Goal: Transaction & Acquisition: Purchase product/service

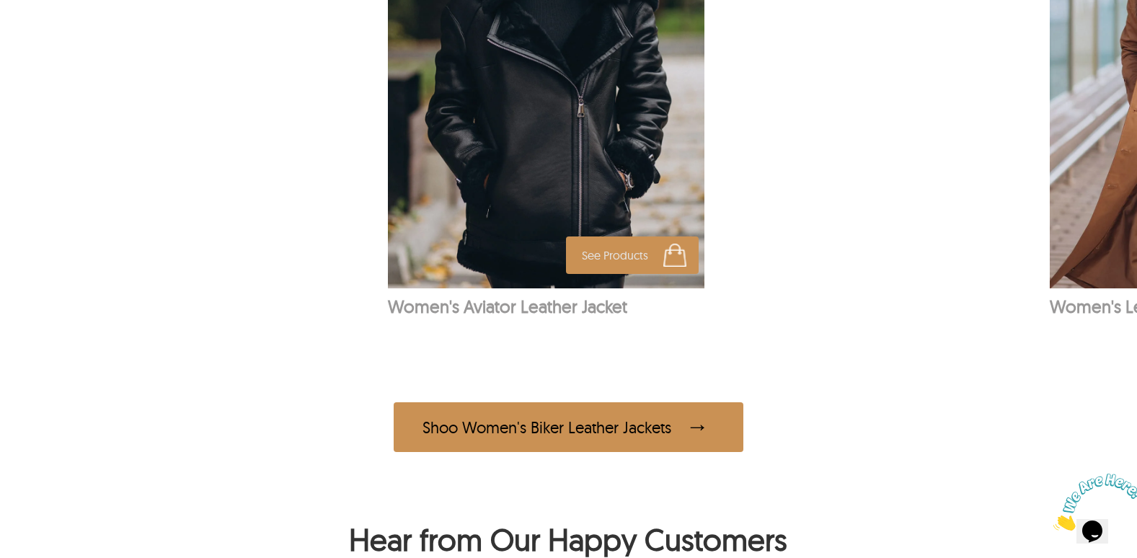
scroll to position [1225, 0]
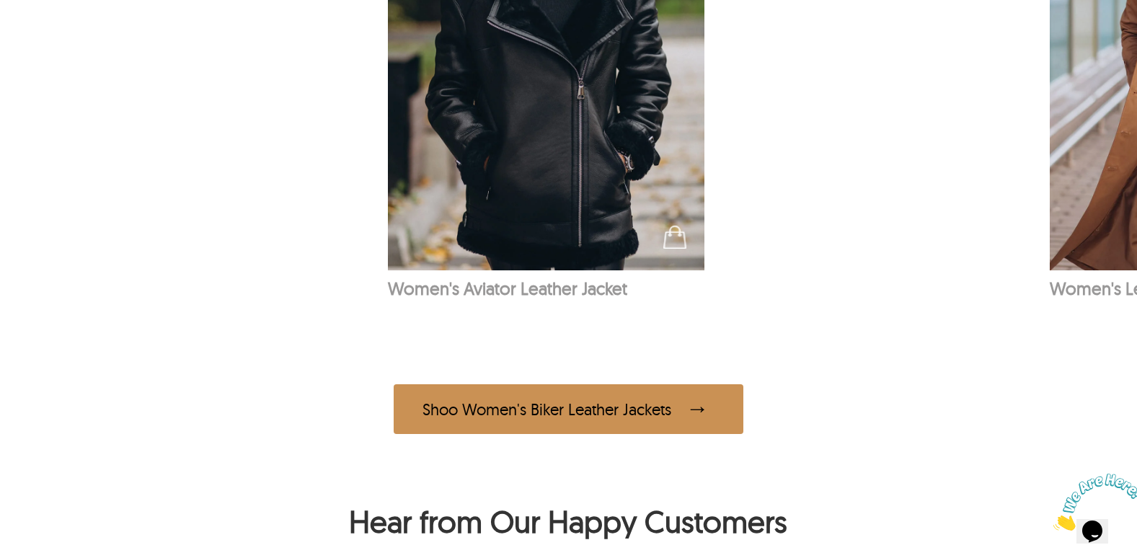
click at [651, 410] on div "Shoo Women's Biker Leather Jackets" at bounding box center [569, 409] width 350 height 50
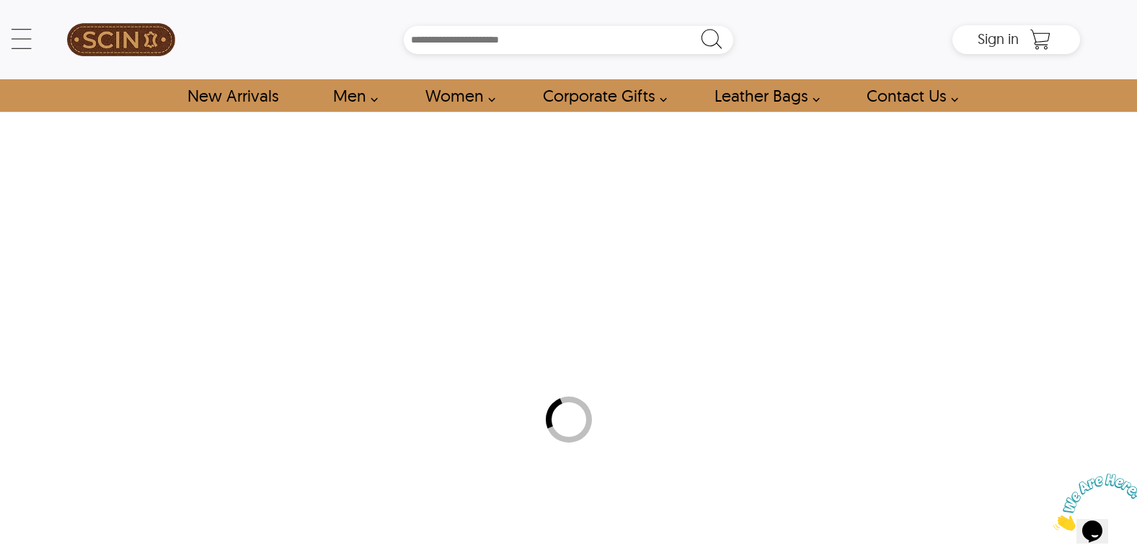
select select "********"
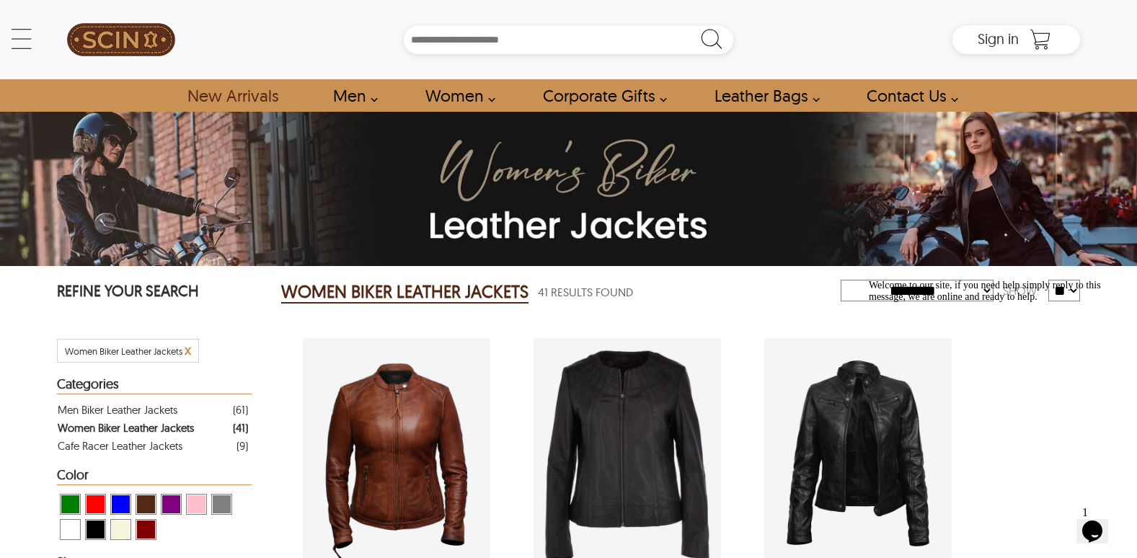
click at [244, 101] on link "New Arrivals" at bounding box center [232, 95] width 123 height 32
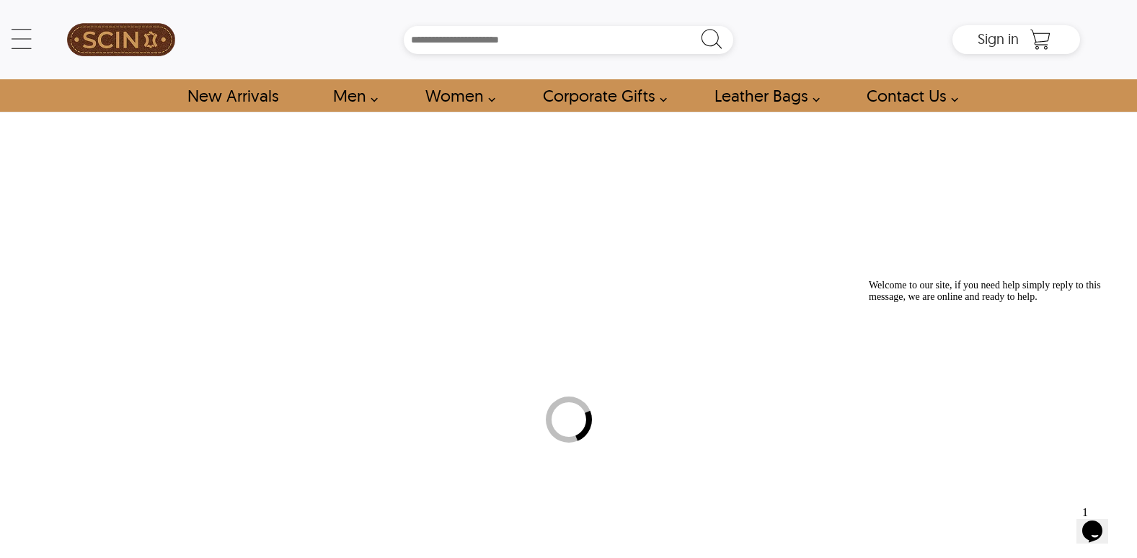
select select "********"
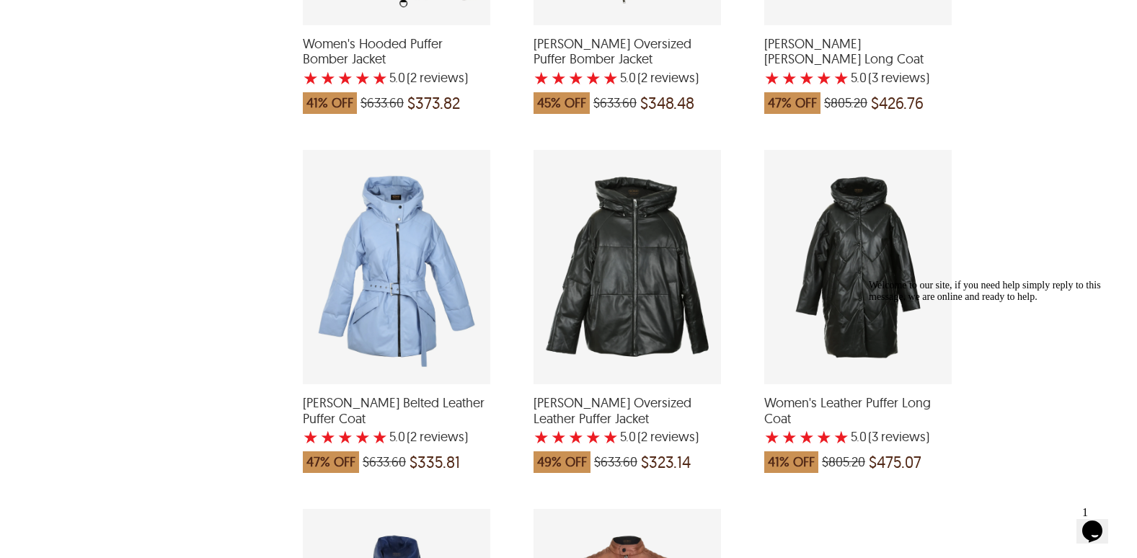
scroll to position [3457, 0]
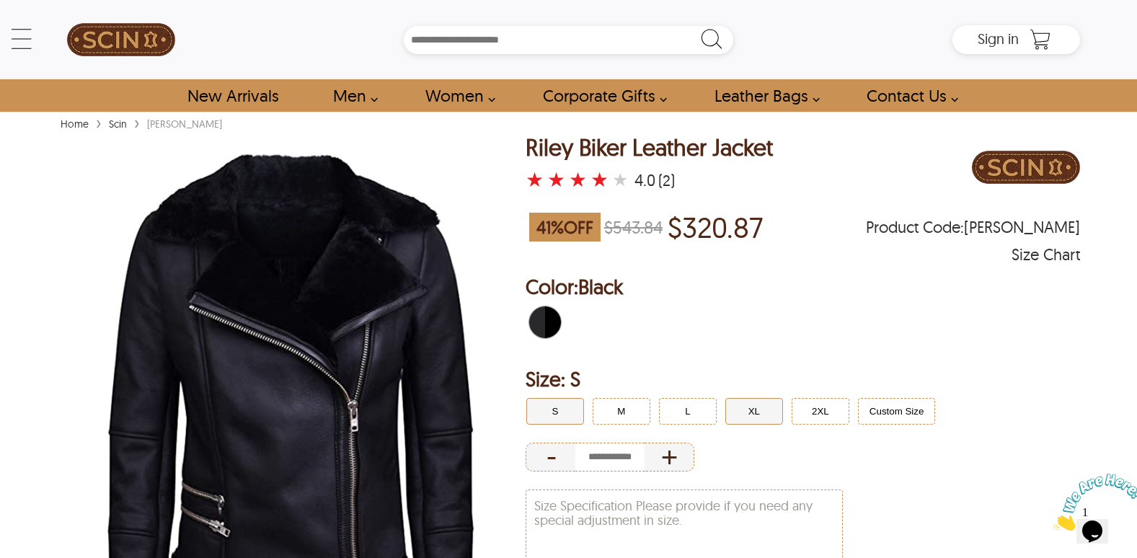
click at [759, 412] on button "XL" at bounding box center [754, 411] width 58 height 27
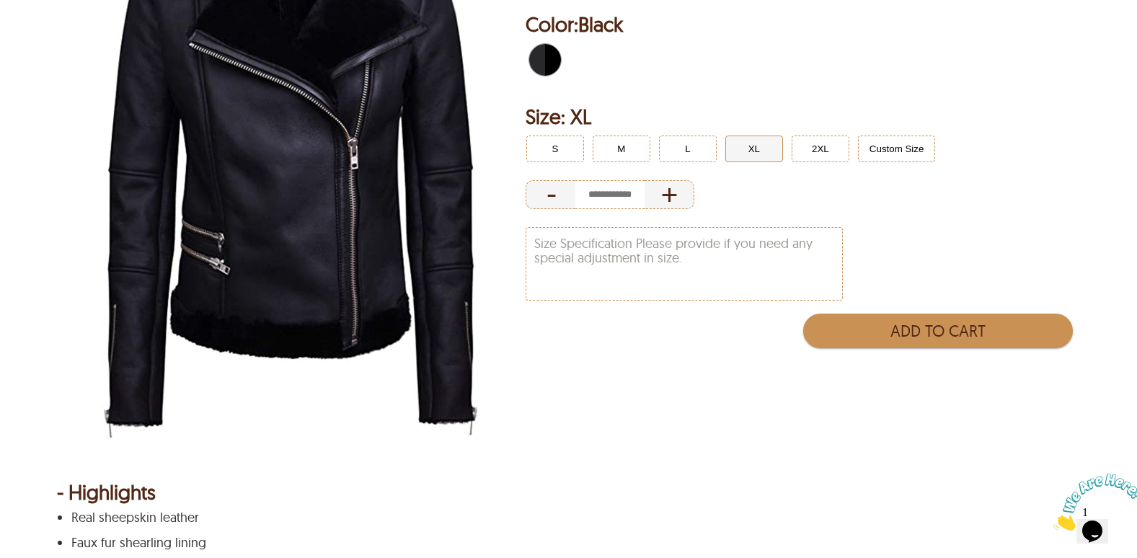
scroll to position [288, 0]
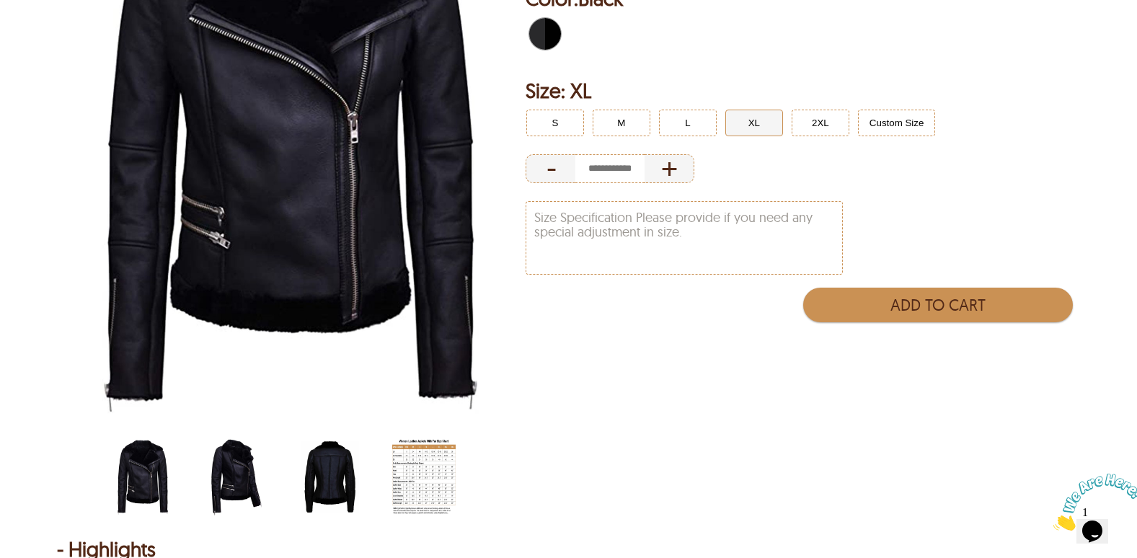
click at [235, 474] on img "scin-13082w-black-side.jpg" at bounding box center [236, 476] width 63 height 79
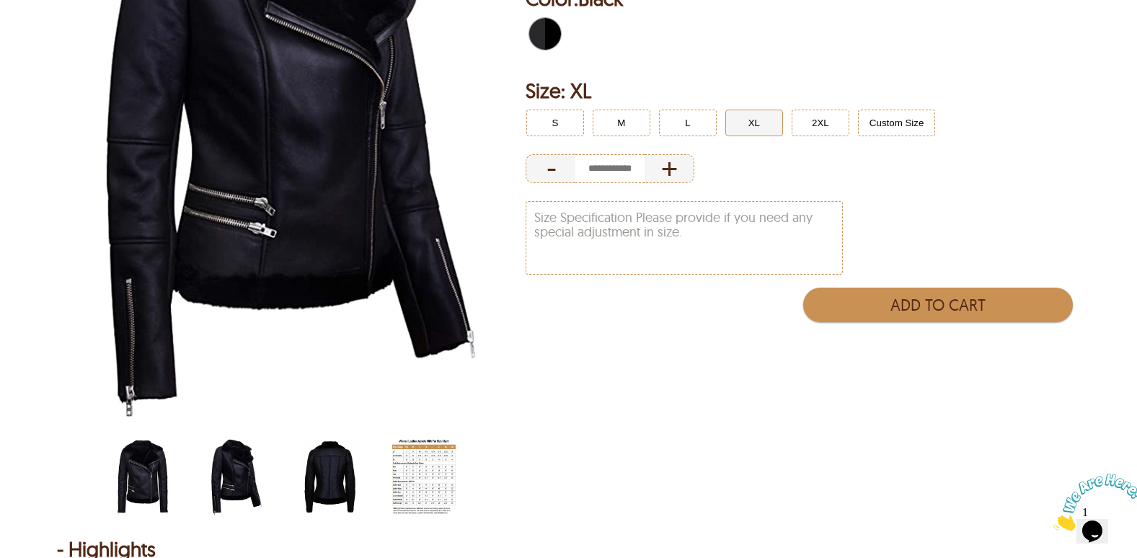
click at [316, 479] on img "scin-13082w-black-back.jpg" at bounding box center [329, 476] width 63 height 79
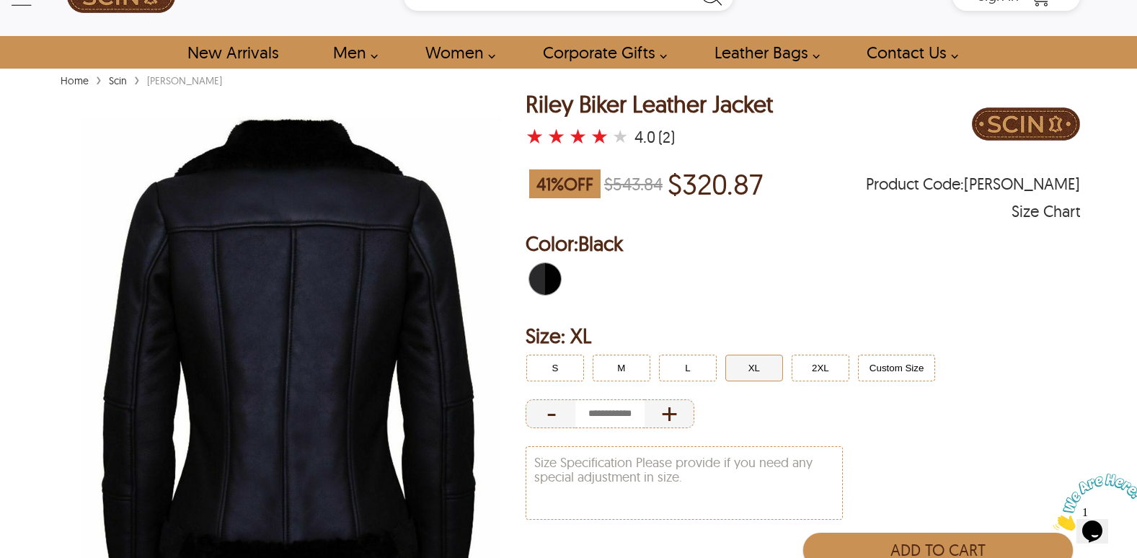
scroll to position [0, 0]
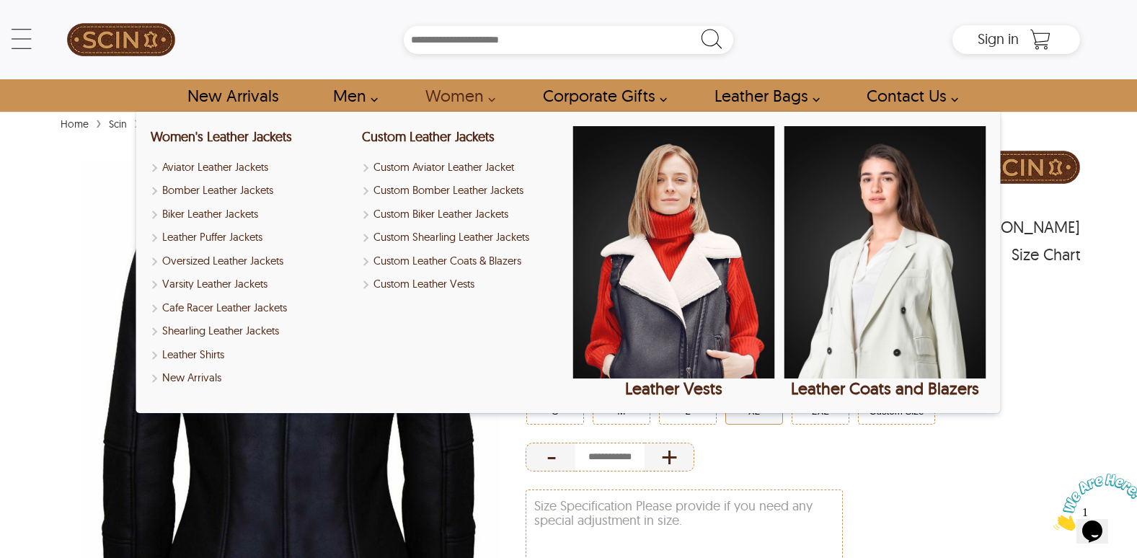
click at [470, 94] on link "Women" at bounding box center [456, 95] width 94 height 32
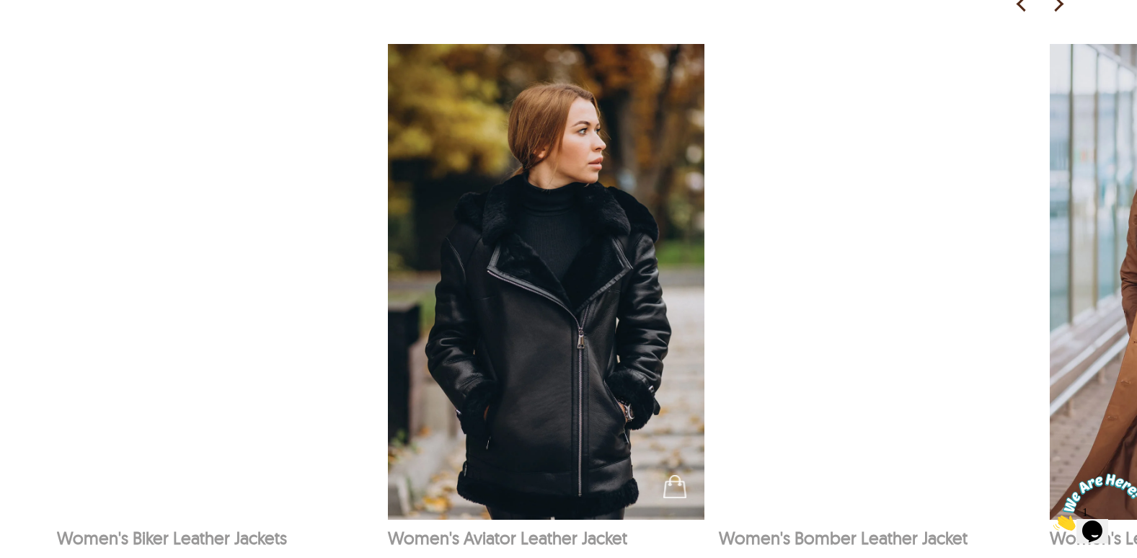
scroll to position [1009, 0]
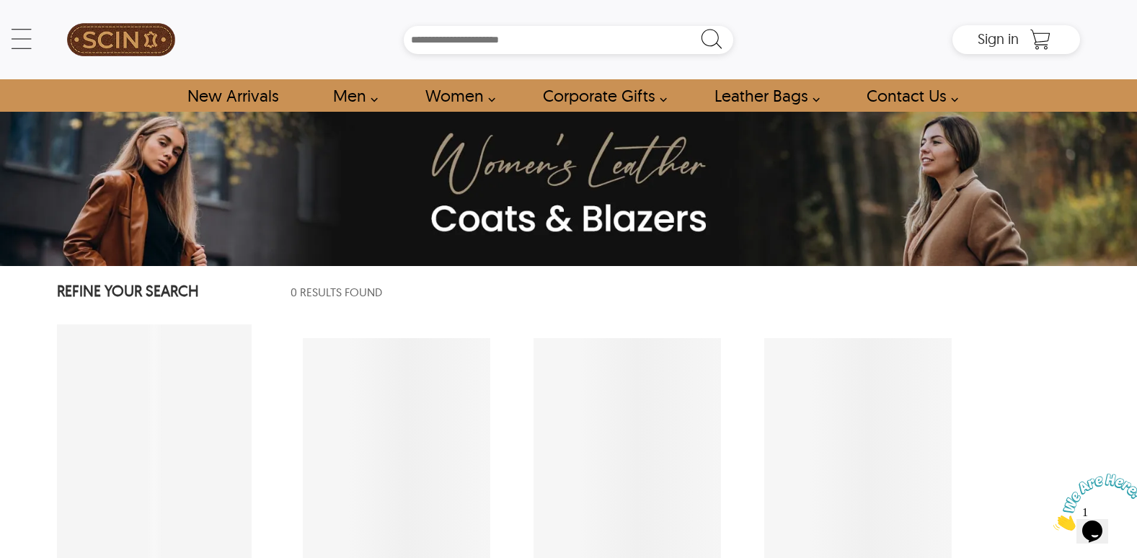
select select "********"
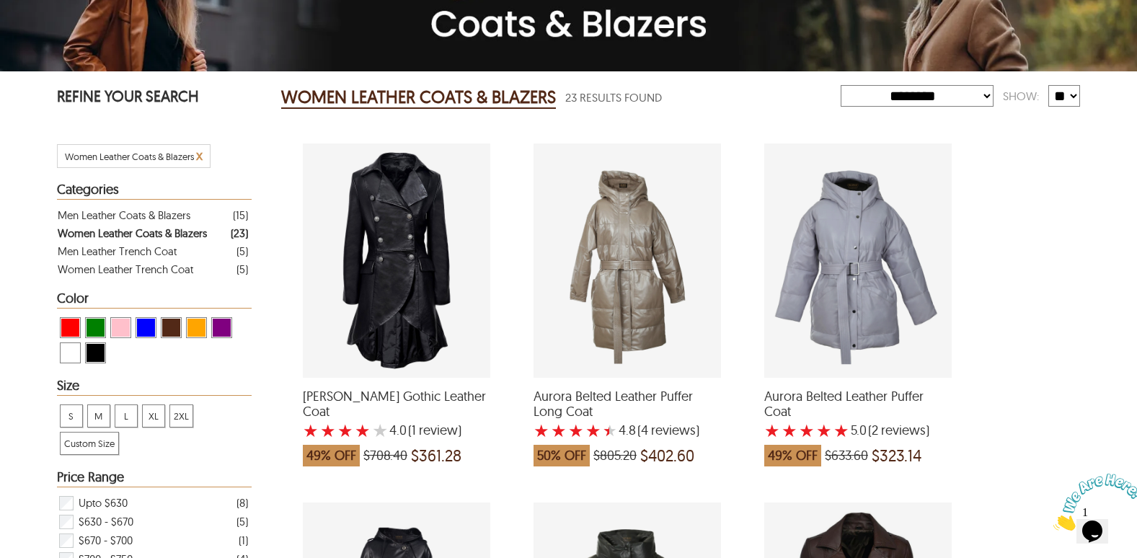
scroll to position [195, 0]
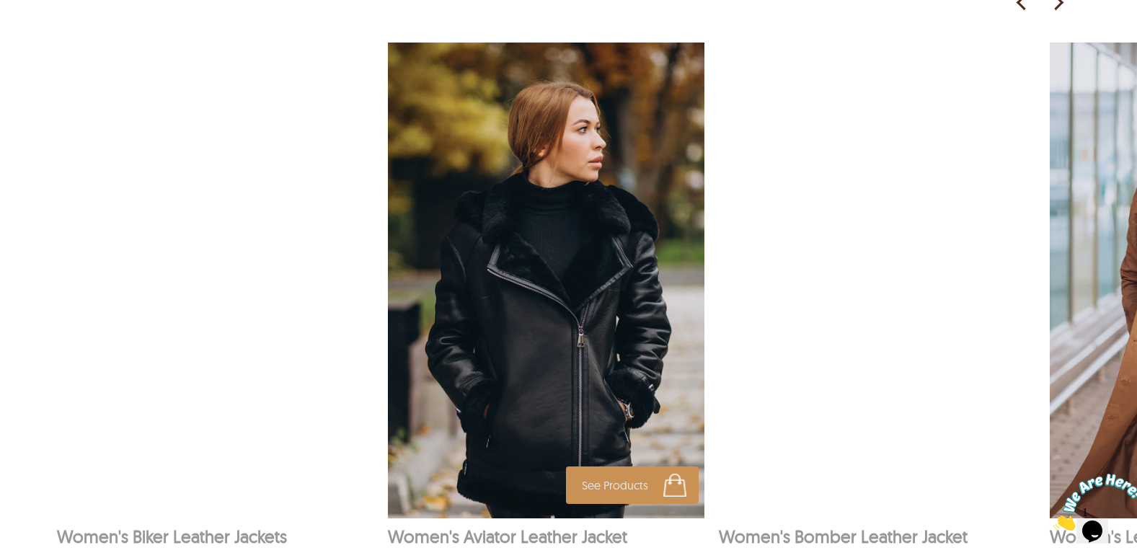
scroll to position [1003, 0]
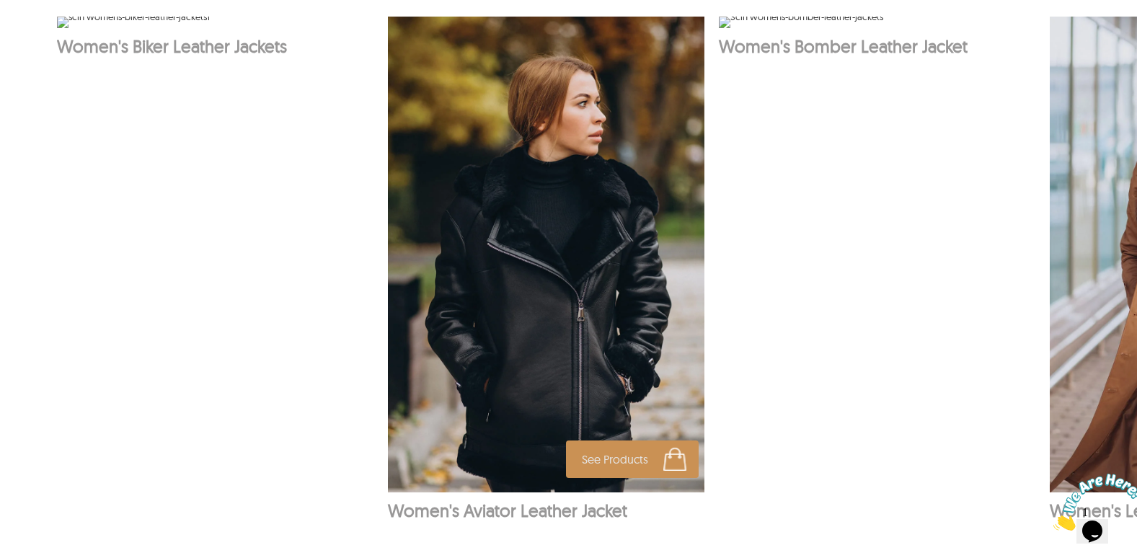
click at [522, 411] on img at bounding box center [546, 255] width 317 height 476
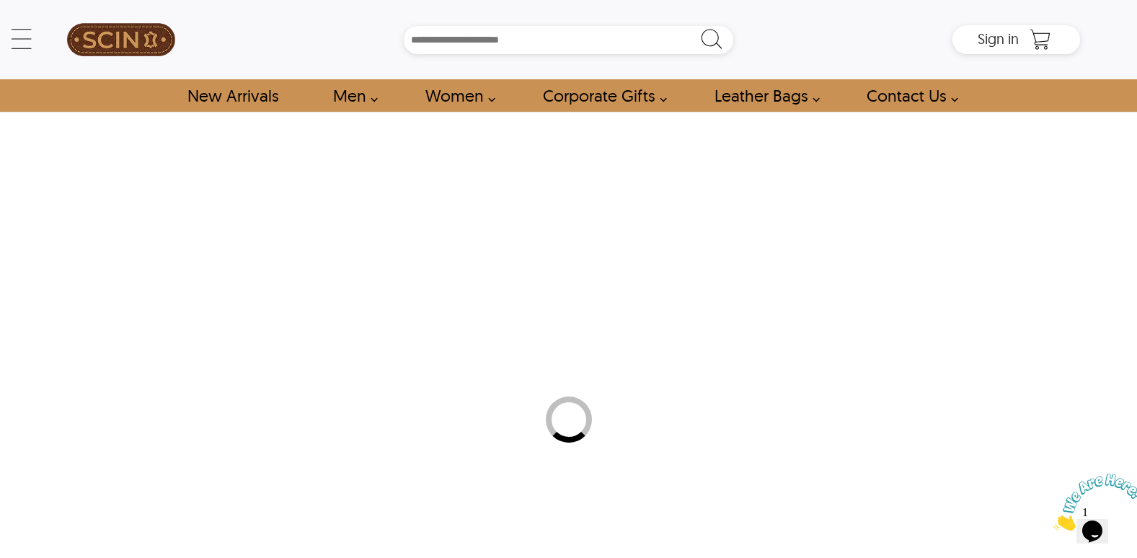
select select "********"
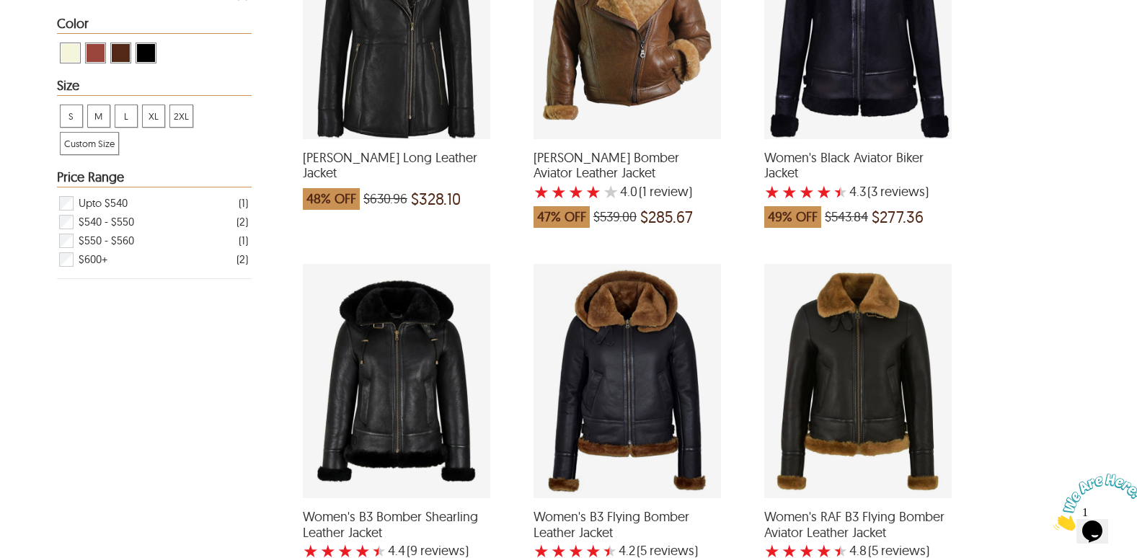
scroll to position [432, 0]
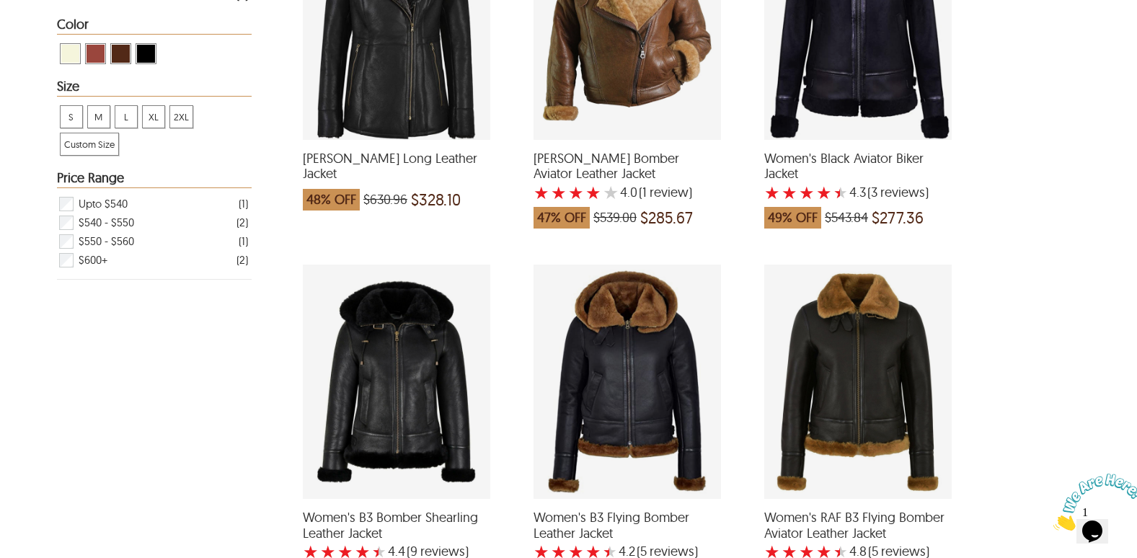
click at [393, 427] on div "Women's B3 Bomber Shearling Leather Jacket with a 4.444444444444444 Star Rating…" at bounding box center [396, 382] width 187 height 234
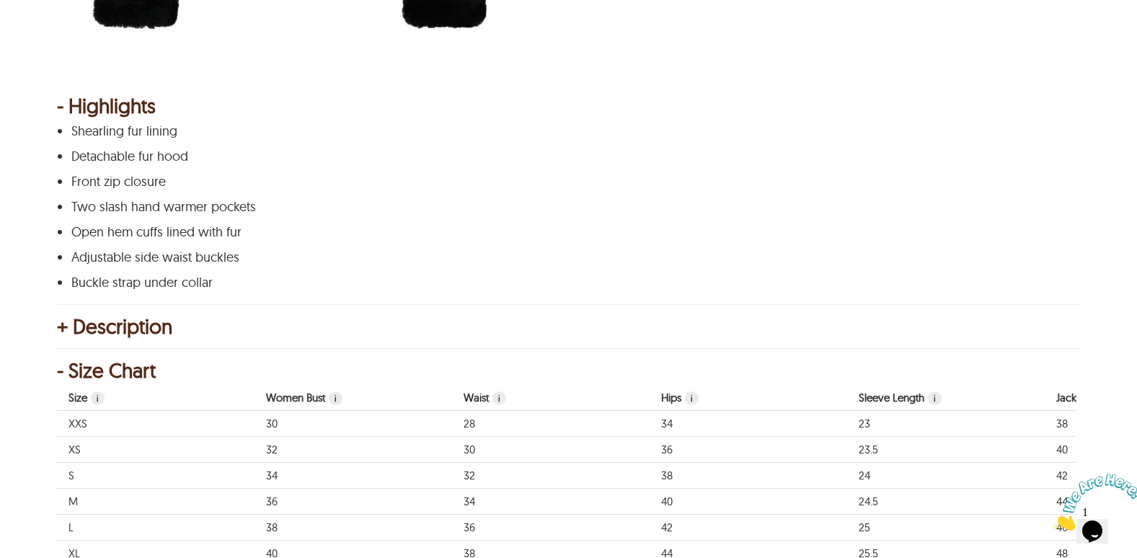
scroll to position [144, 0]
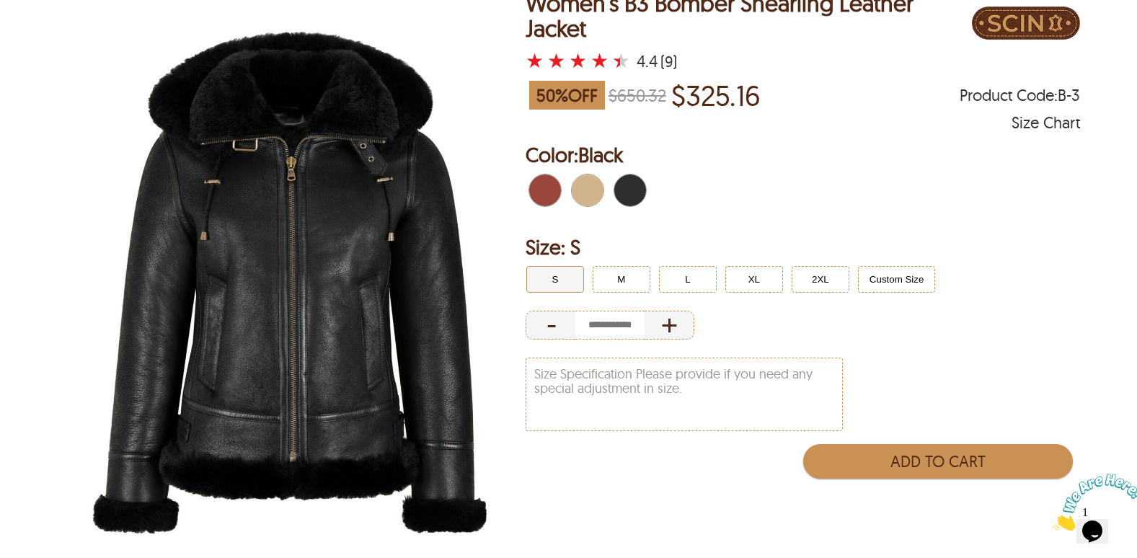
click at [590, 194] on span "Tan" at bounding box center [591, 190] width 9 height 32
click at [584, 189] on span "Tan" at bounding box center [580, 190] width 16 height 32
click at [535, 188] on span "Cognac" at bounding box center [537, 190] width 16 height 32
click at [631, 189] on span "Black" at bounding box center [634, 190] width 9 height 32
